Goal: Navigation & Orientation: Find specific page/section

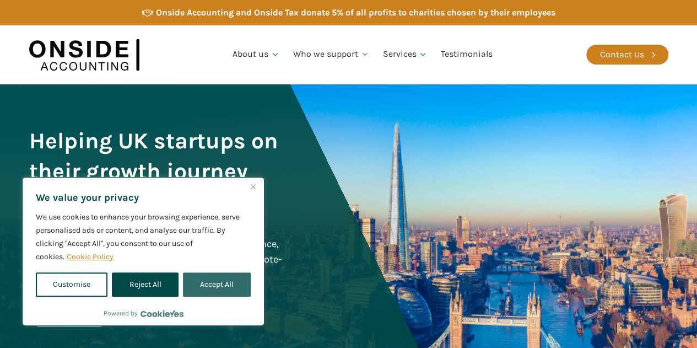
click at [213, 282] on button "Accept All" at bounding box center [217, 284] width 68 height 24
checkbox input "true"
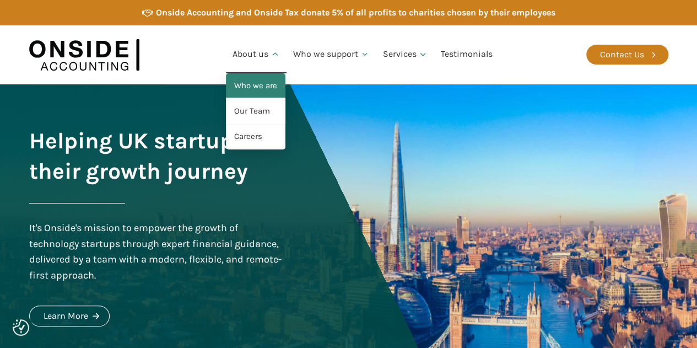
click at [263, 88] on link "Who we are" at bounding box center [255, 85] width 59 height 25
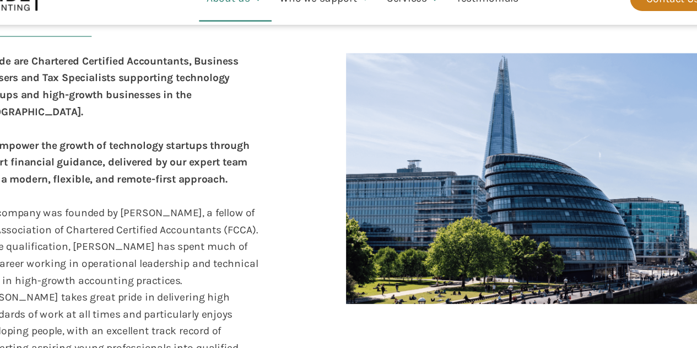
scroll to position [252, 0]
